Goal: Communication & Community: Answer question/provide support

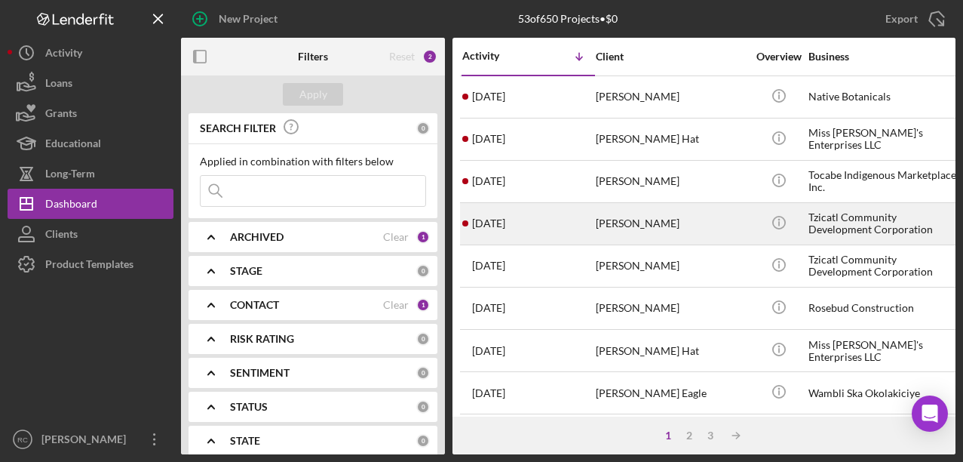
click at [855, 216] on div "Tzicatl Community Development Corporation" at bounding box center [883, 224] width 151 height 40
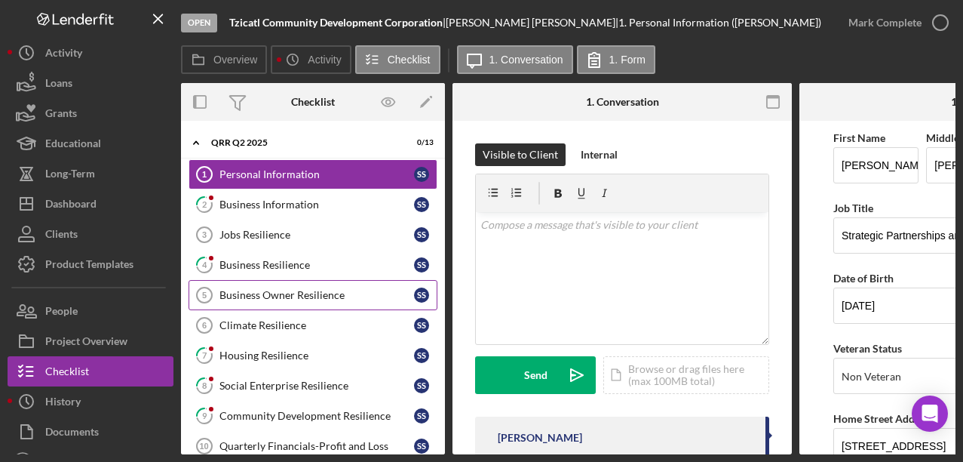
scroll to position [117, 0]
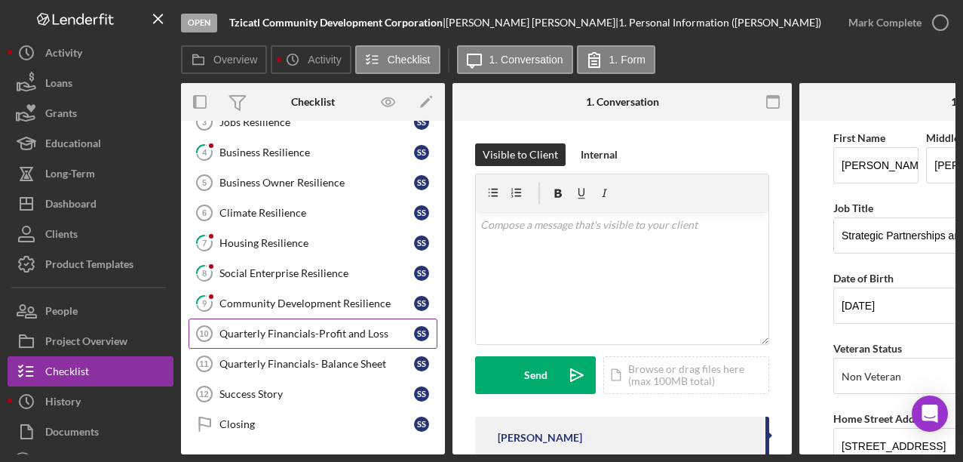
click at [334, 327] on div "Quarterly Financials-Profit and Loss" at bounding box center [316, 333] width 195 height 12
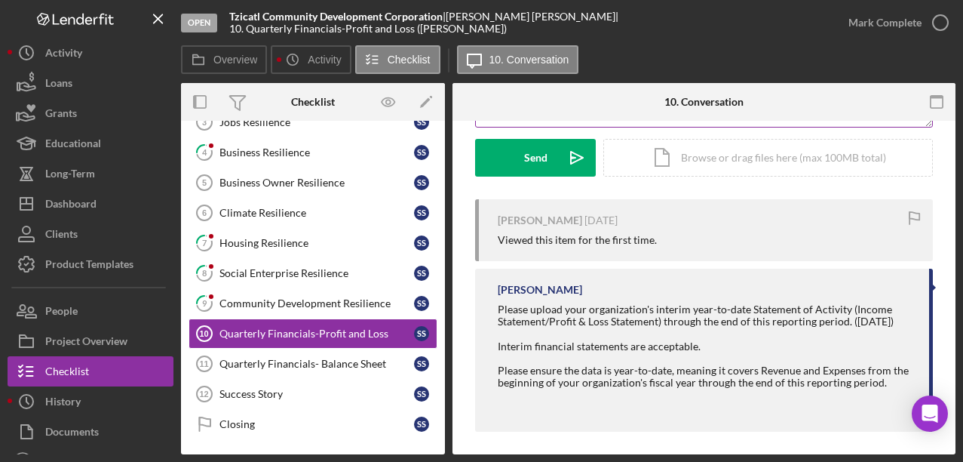
scroll to position [237, 0]
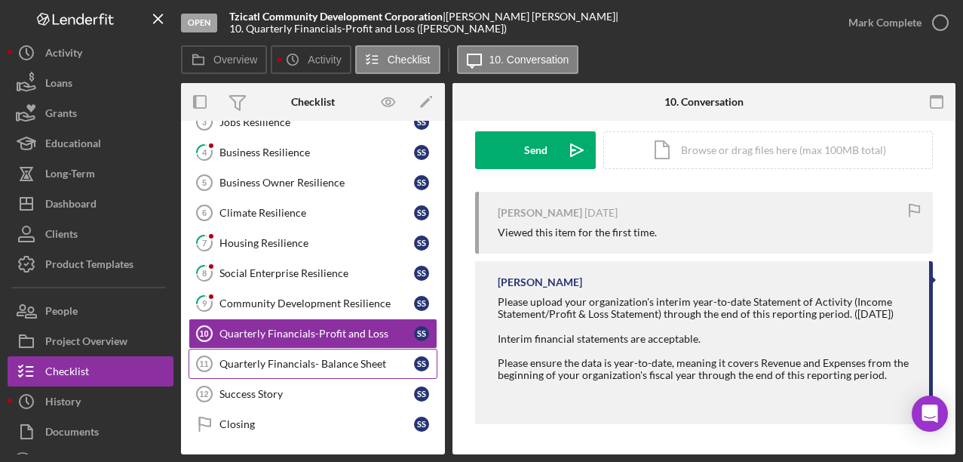
click at [333, 359] on div "Quarterly Financials- Balance Sheet" at bounding box center [316, 363] width 195 height 12
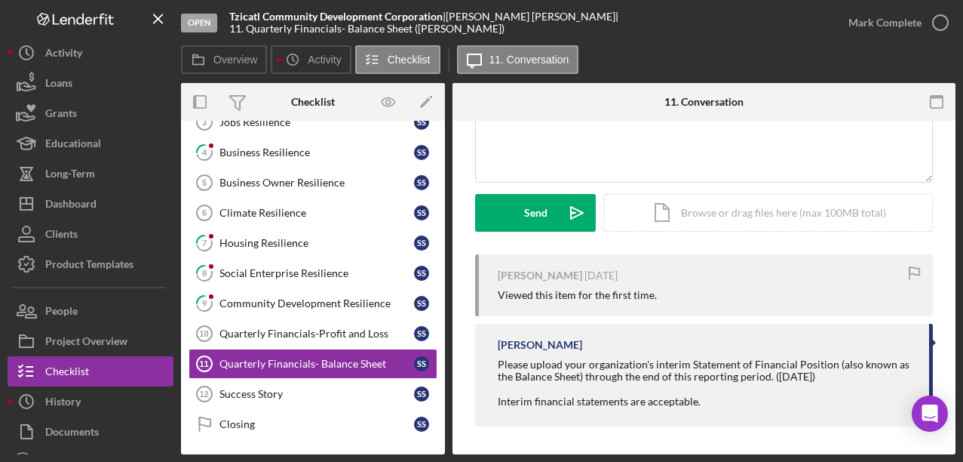
scroll to position [164, 0]
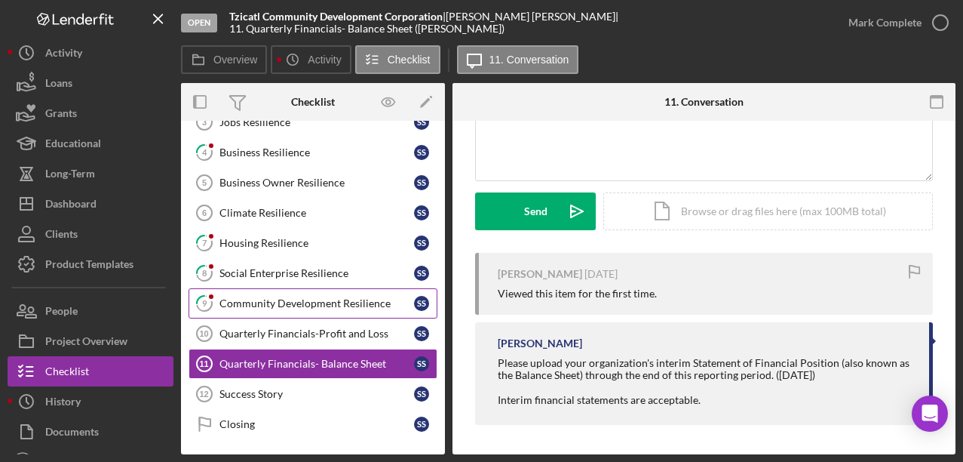
click at [365, 307] on div "Community Development Resilience" at bounding box center [316, 303] width 195 height 12
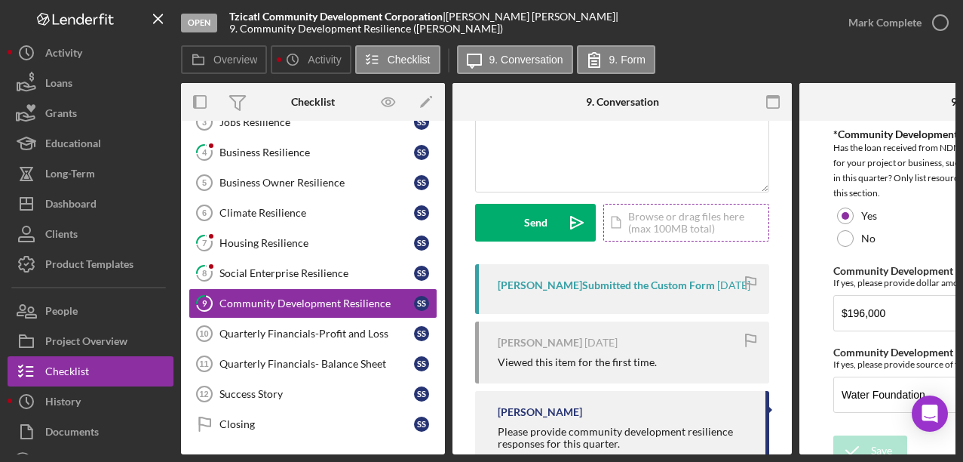
scroll to position [213, 0]
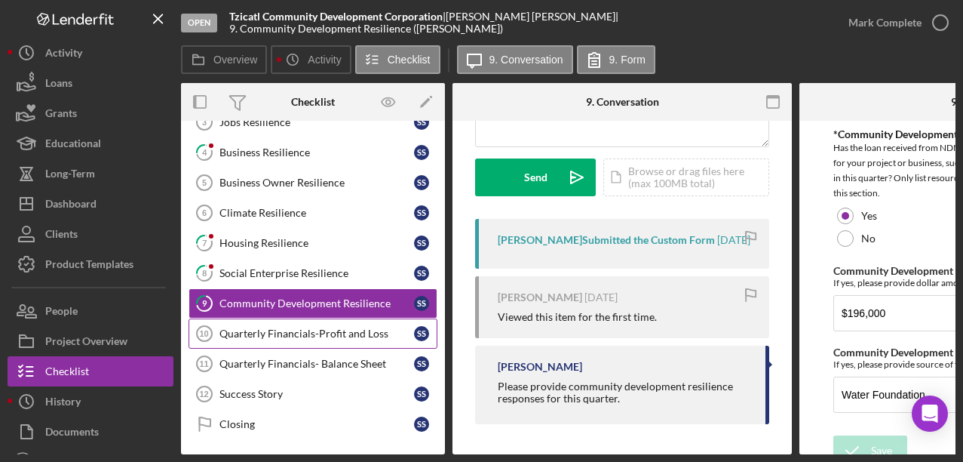
click at [343, 334] on div "Quarterly Financials-Profit and Loss" at bounding box center [316, 333] width 195 height 12
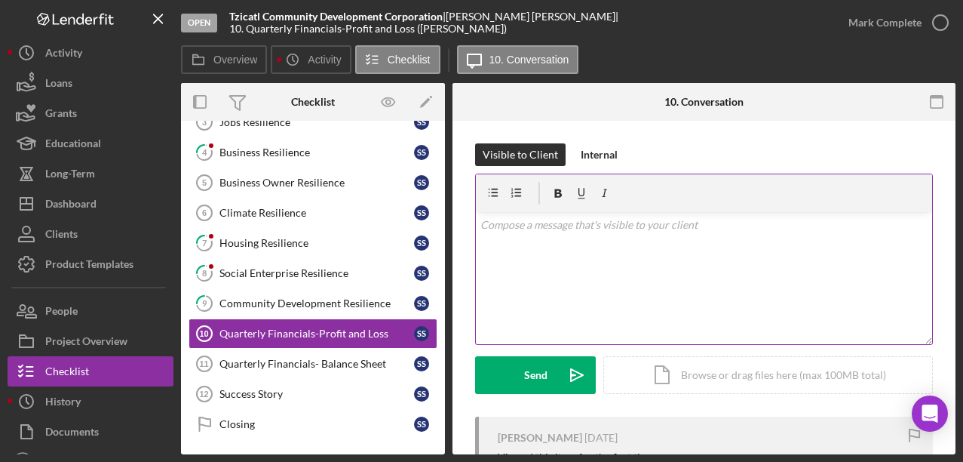
click at [551, 250] on div "v Color teal Color pink Remove color Add row above Add row below Add column bef…" at bounding box center [704, 278] width 456 height 132
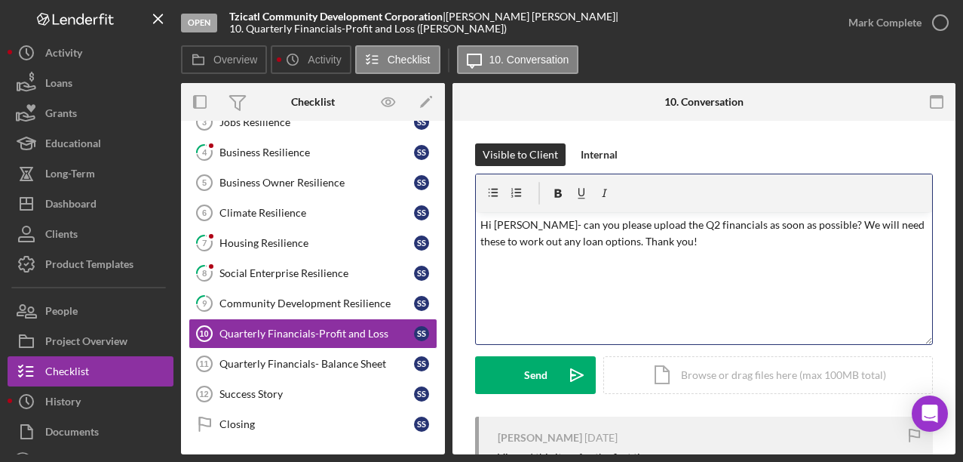
click at [538, 244] on p "Hi [PERSON_NAME]- can you please upload the Q2 financials as soon as possible? …" at bounding box center [704, 233] width 448 height 34
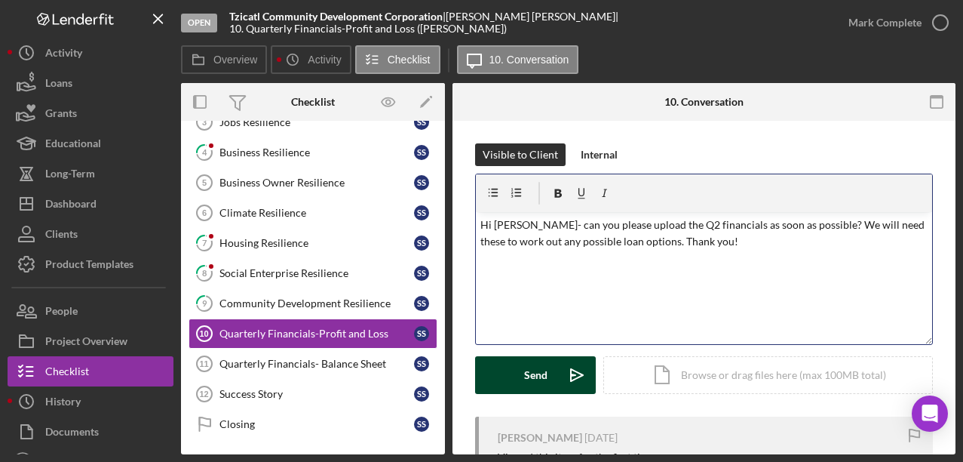
click at [535, 372] on div "Send" at bounding box center [535, 375] width 23 height 38
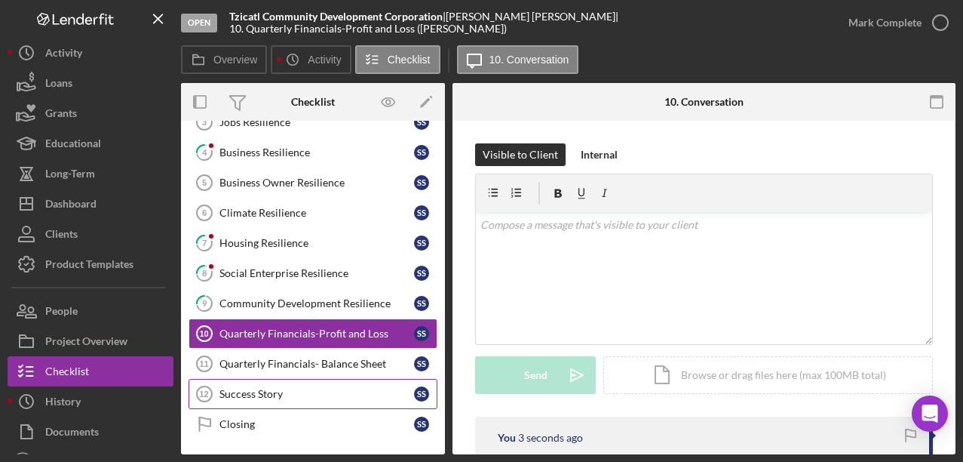
click at [275, 388] on div "Success Story" at bounding box center [316, 394] width 195 height 12
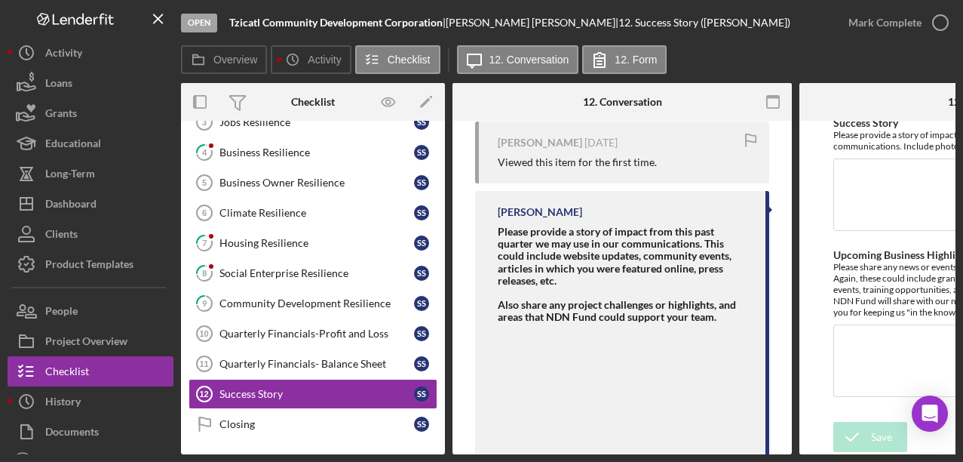
scroll to position [299, 0]
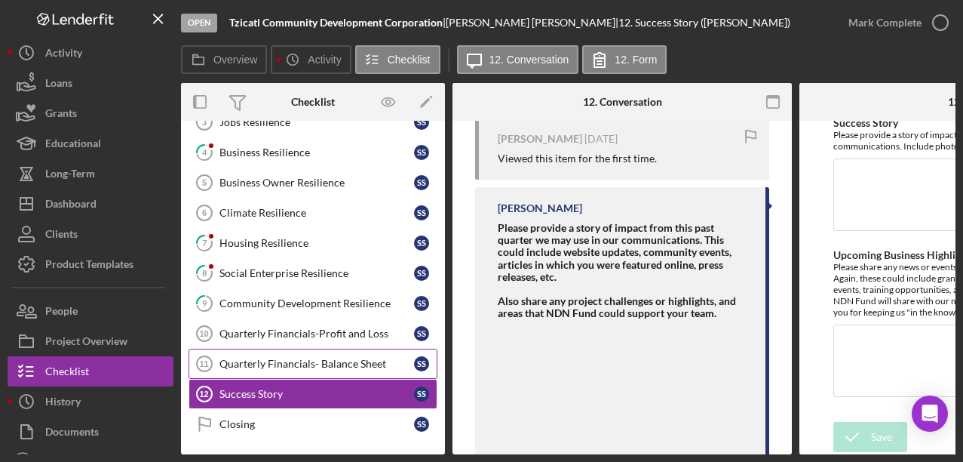
click at [312, 359] on div "Quarterly Financials- Balance Sheet" at bounding box center [316, 363] width 195 height 12
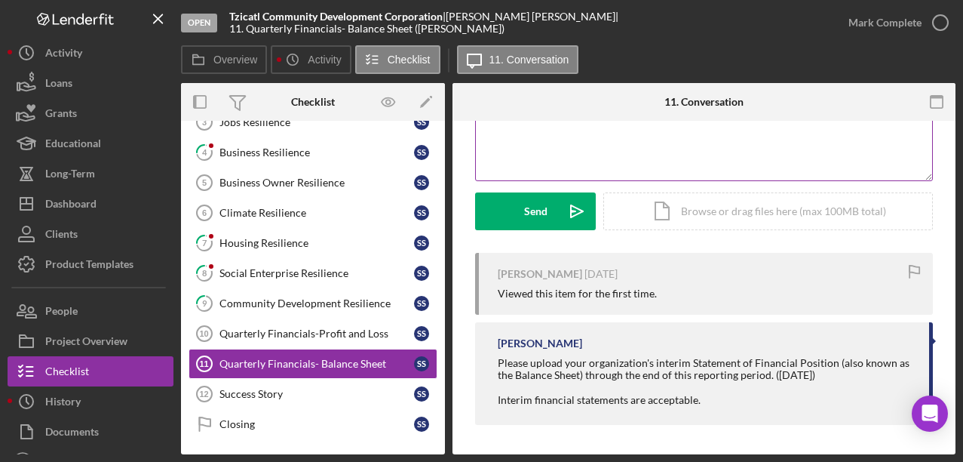
scroll to position [156, 0]
